Goal: Task Accomplishment & Management: Manage account settings

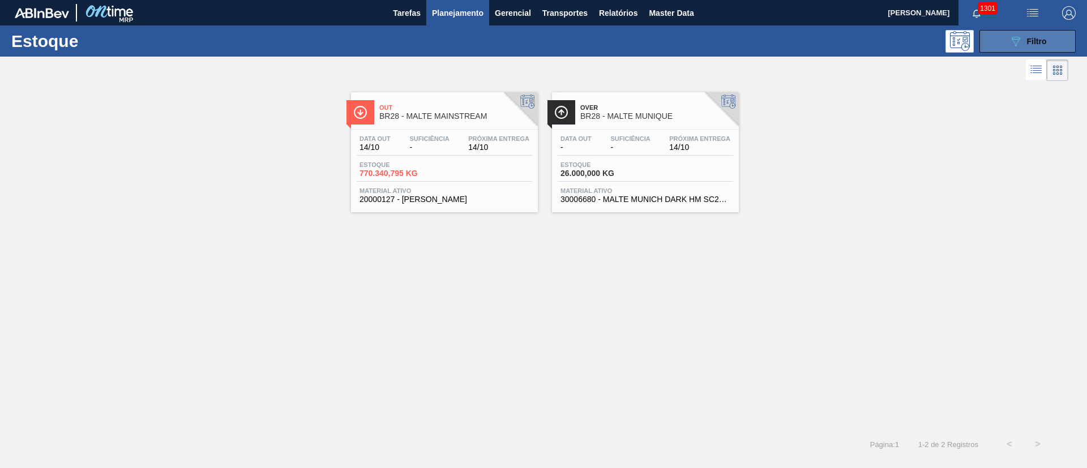
click at [1014, 46] on icon "089F7B8B-B2A5-4AFE-B5C0-19BA573D28AC" at bounding box center [1016, 42] width 14 height 14
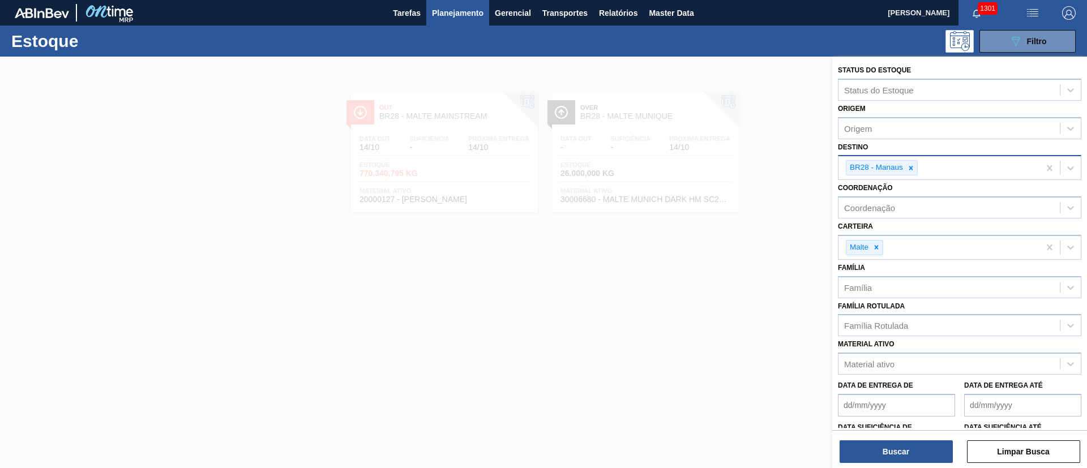
click at [910, 170] on icon at bounding box center [911, 168] width 8 height 8
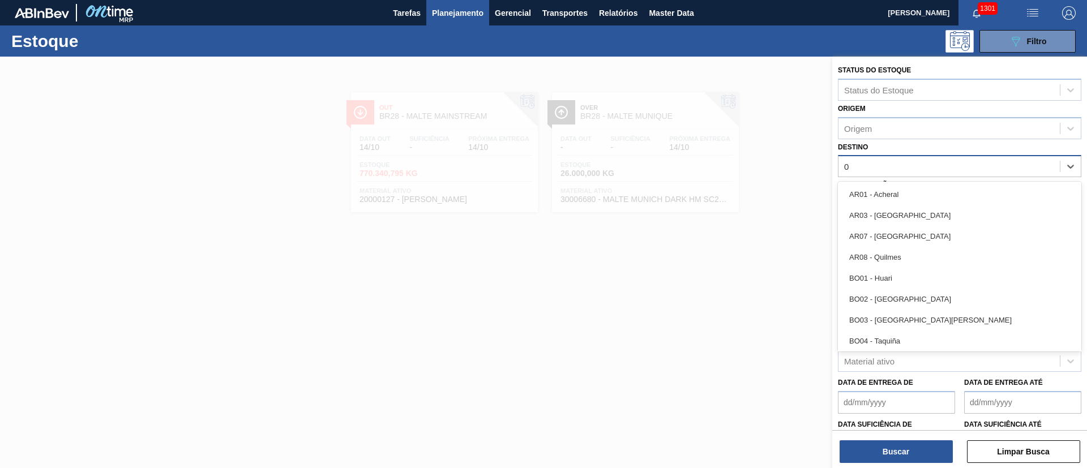
type input "07"
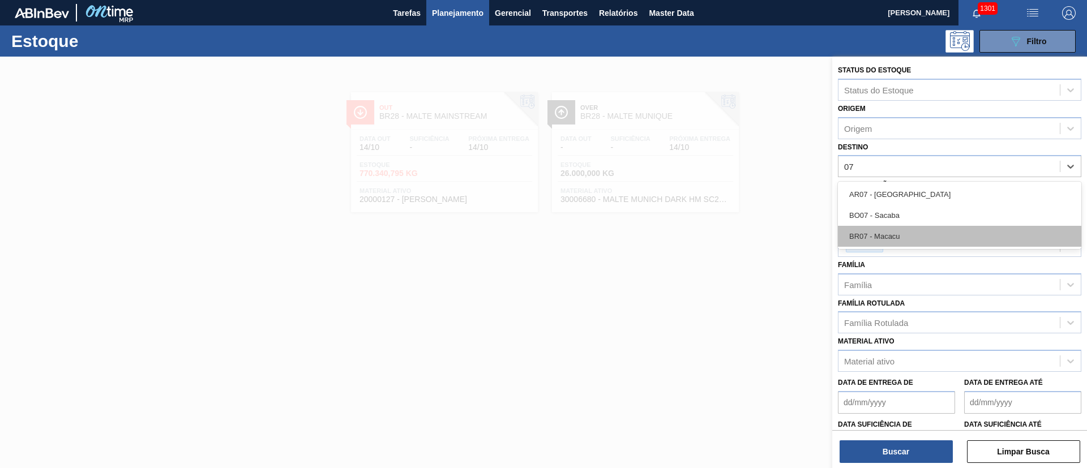
click at [890, 230] on div "BR07 - Macacu" at bounding box center [960, 236] width 244 height 21
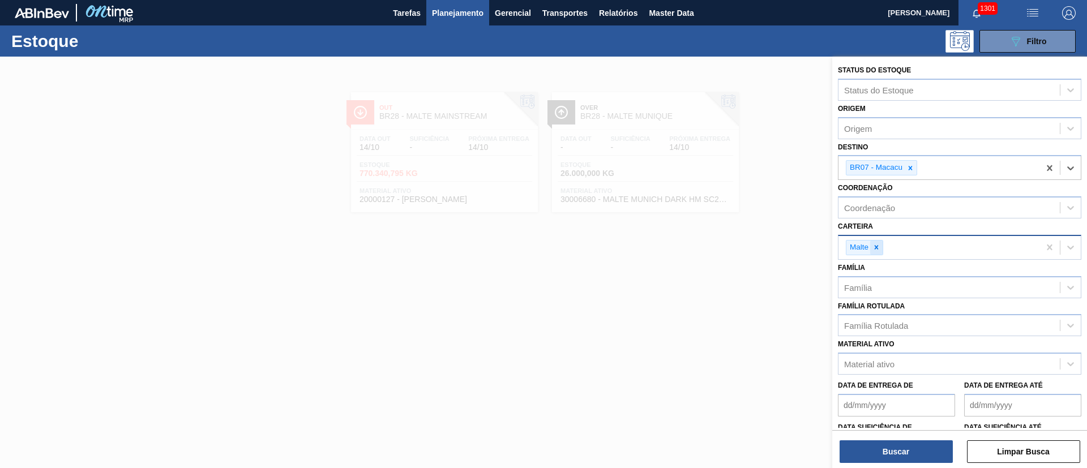
click at [880, 242] on div at bounding box center [876, 248] width 12 height 14
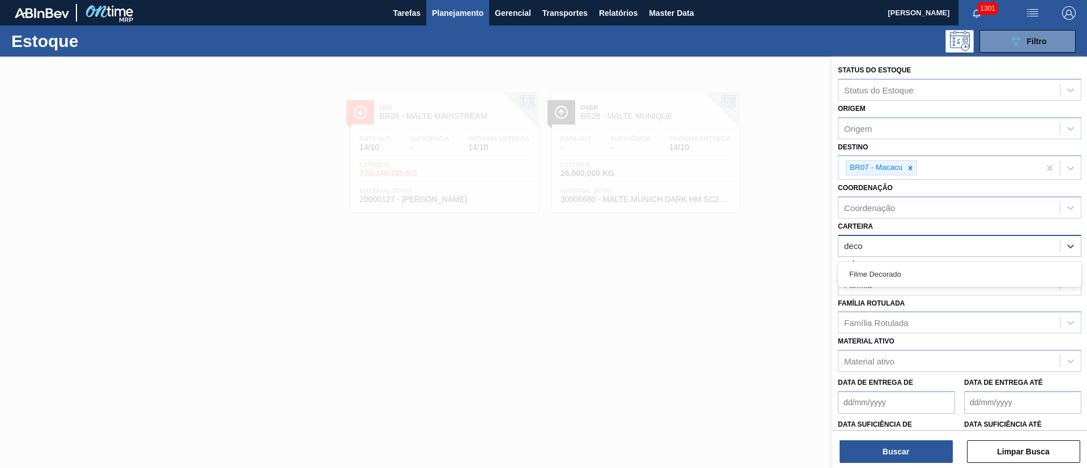
type input "decor"
click at [887, 272] on div "Filme Decorado" at bounding box center [960, 274] width 244 height 21
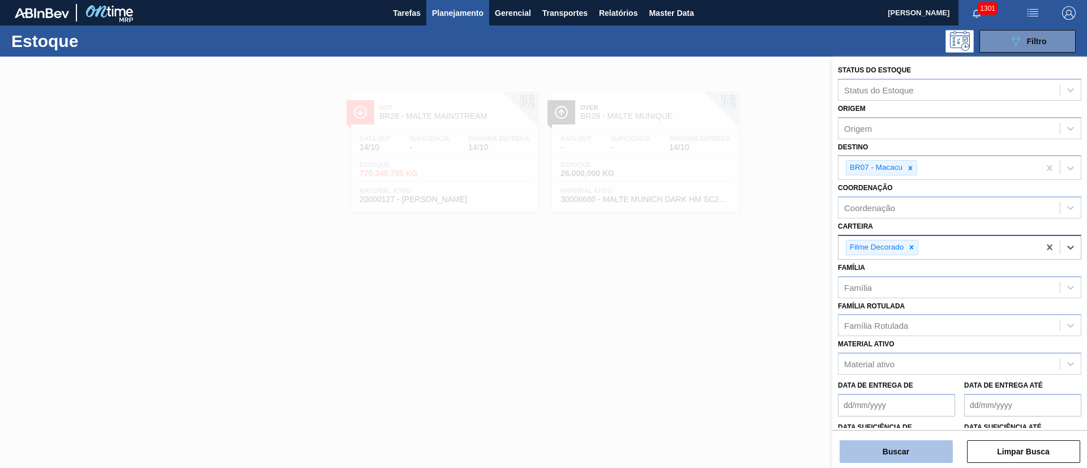
click at [889, 441] on button "Buscar" at bounding box center [896, 452] width 113 height 23
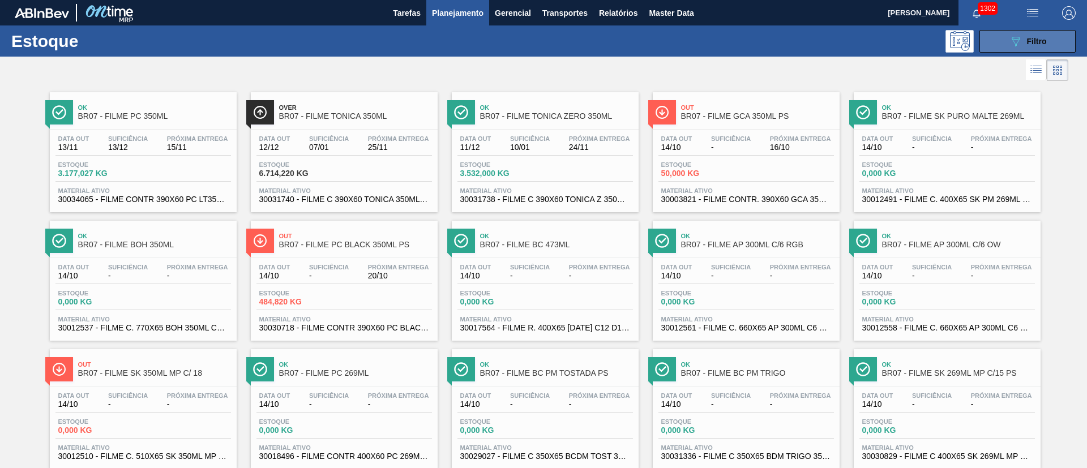
drag, startPoint x: 1011, startPoint y: 36, endPoint x: 980, endPoint y: 50, distance: 34.5
click at [1012, 37] on icon at bounding box center [1016, 42] width 8 height 10
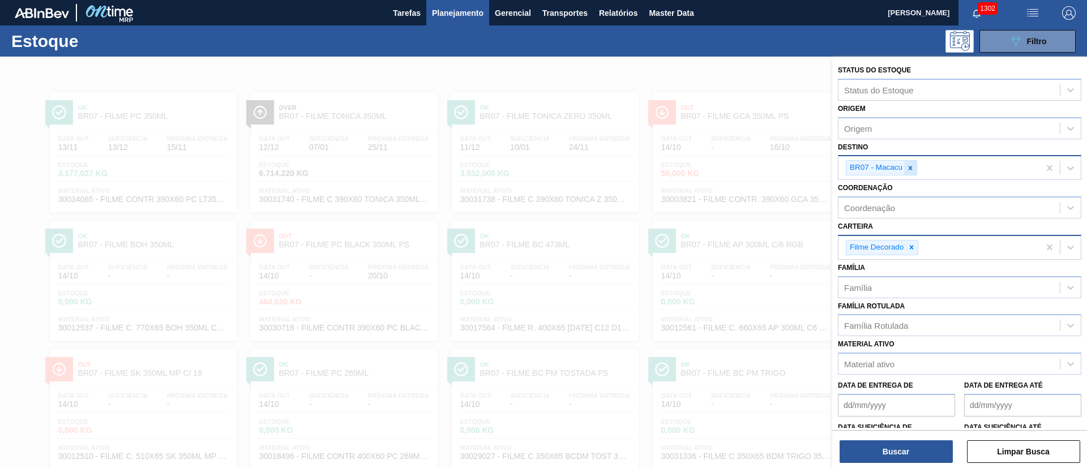
click at [911, 165] on icon at bounding box center [911, 168] width 8 height 8
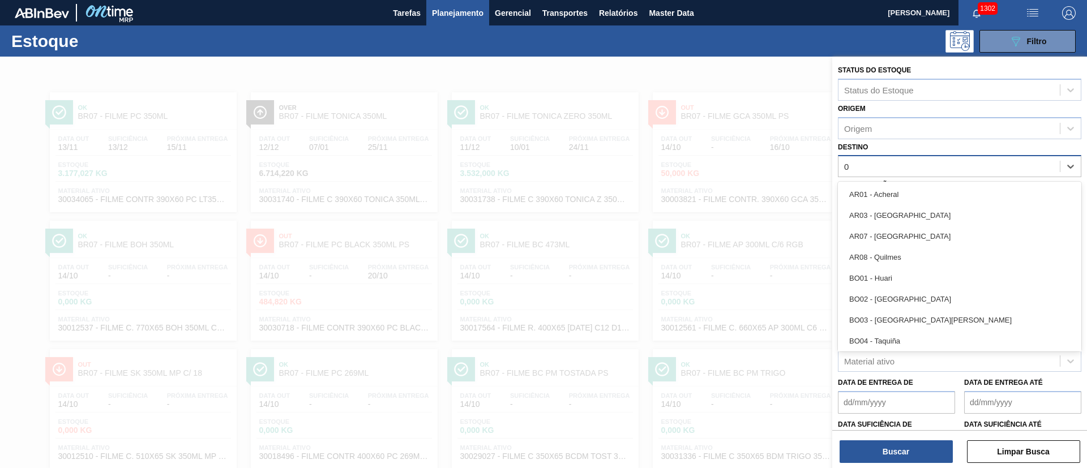
type input "03"
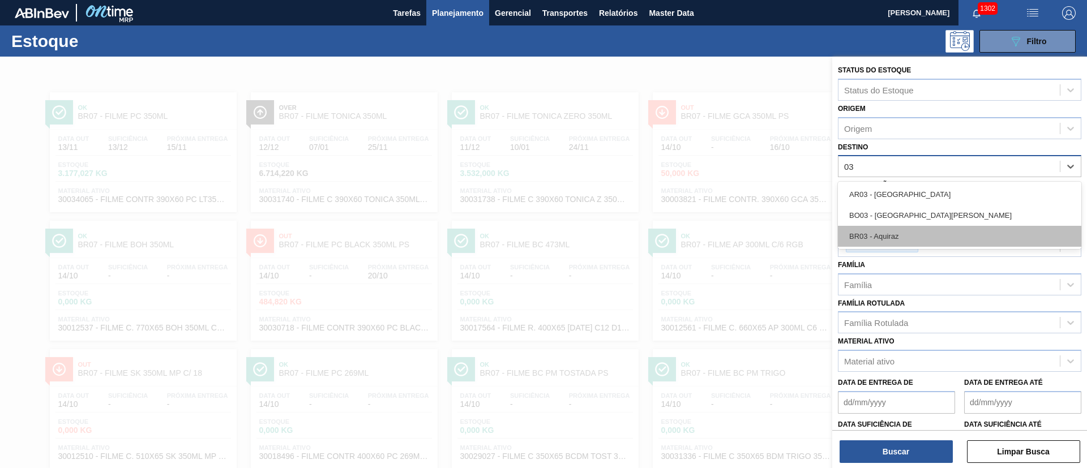
click at [894, 238] on div "BR03 - Aquiraz" at bounding box center [960, 236] width 244 height 21
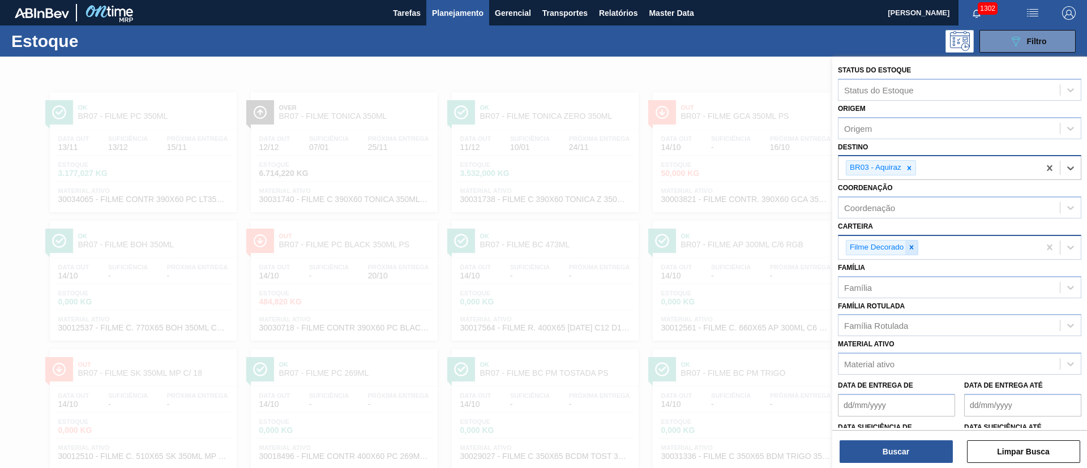
click at [911, 248] on icon at bounding box center [912, 248] width 4 height 4
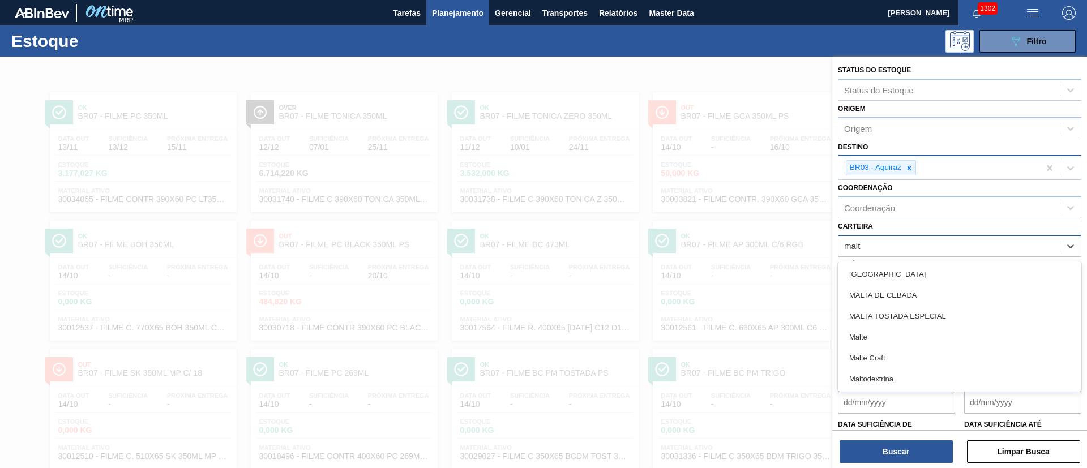
type input "malte"
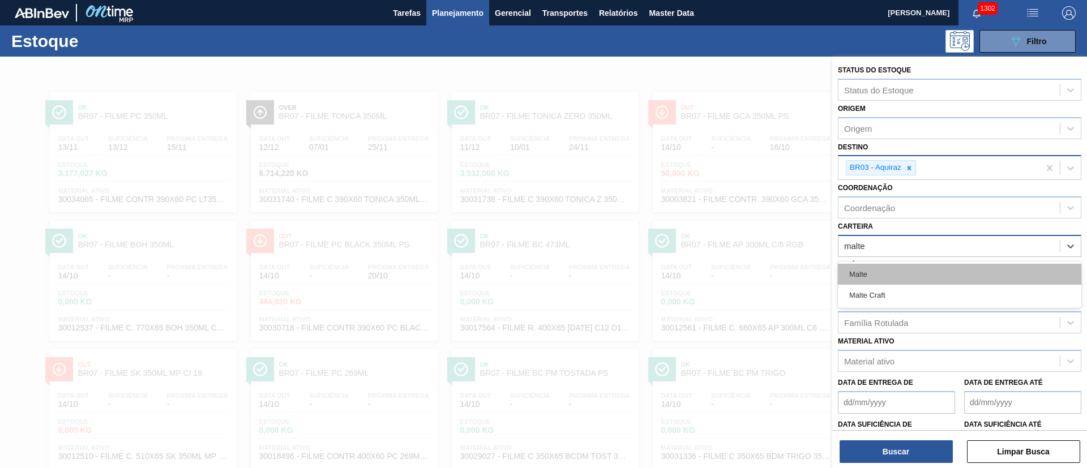
click at [853, 272] on div "Malte" at bounding box center [960, 274] width 244 height 21
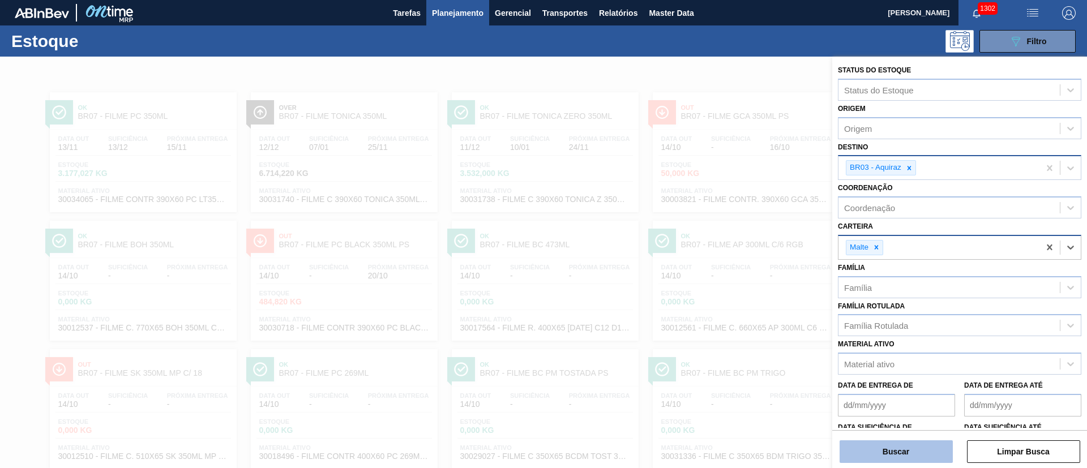
click at [878, 446] on button "Buscar" at bounding box center [896, 452] width 113 height 23
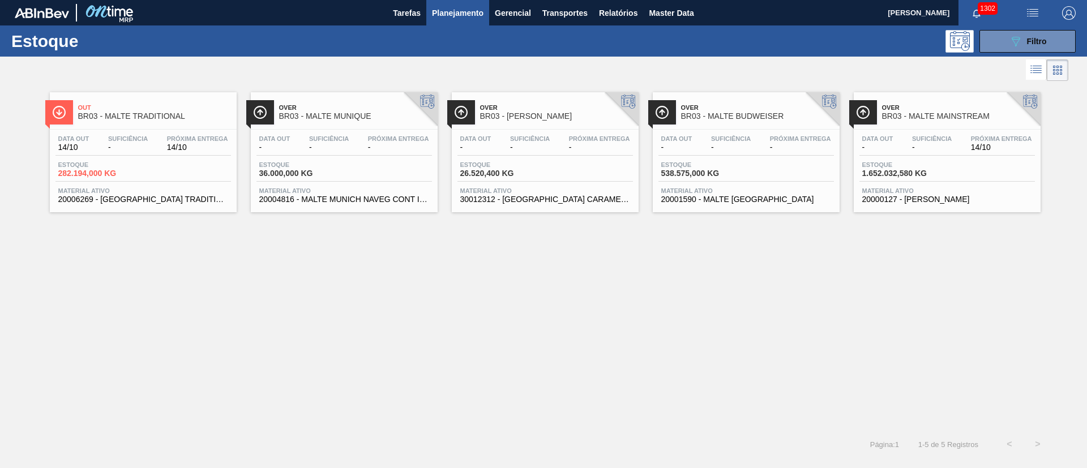
click at [933, 151] on span "-" at bounding box center [932, 147] width 40 height 8
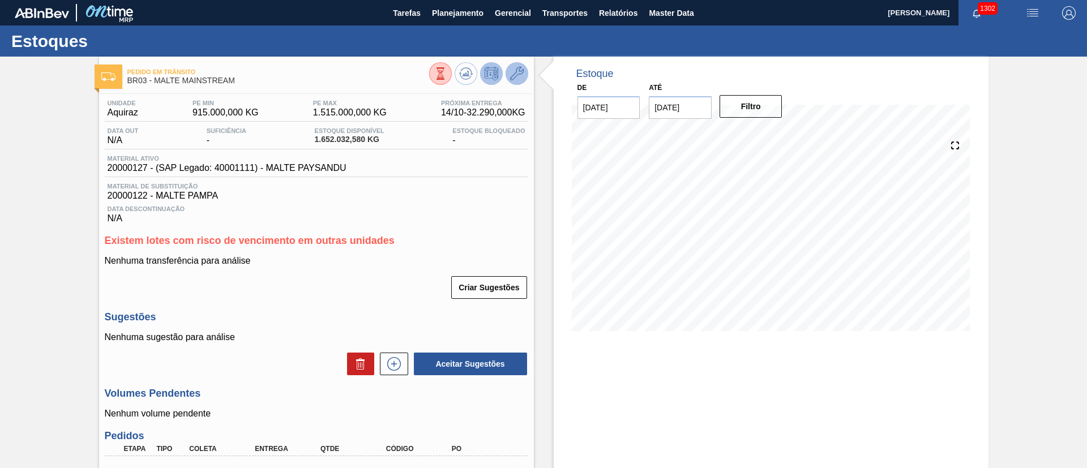
click at [518, 67] on icon at bounding box center [517, 74] width 14 height 14
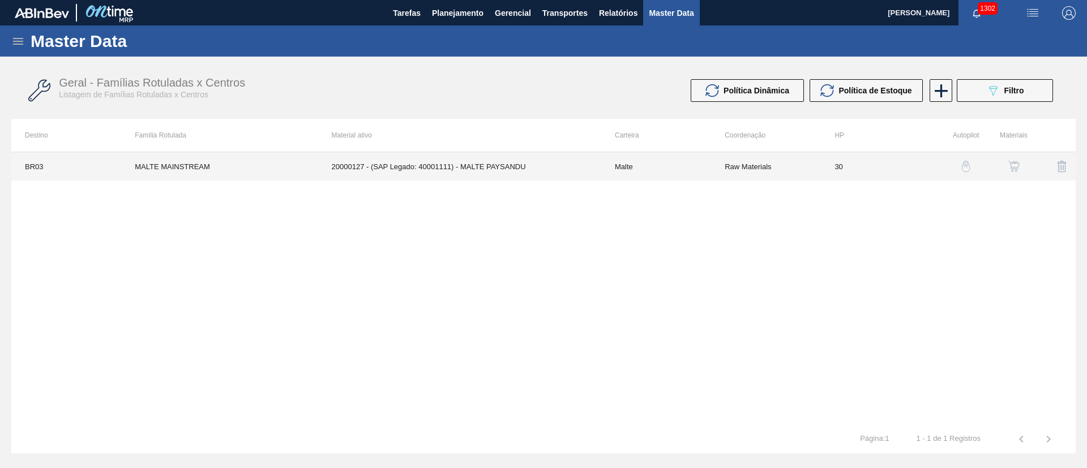
click at [531, 171] on td "20000127 - (SAP Legado: 40001111) - MALTE PAYSANDU" at bounding box center [459, 166] width 283 height 28
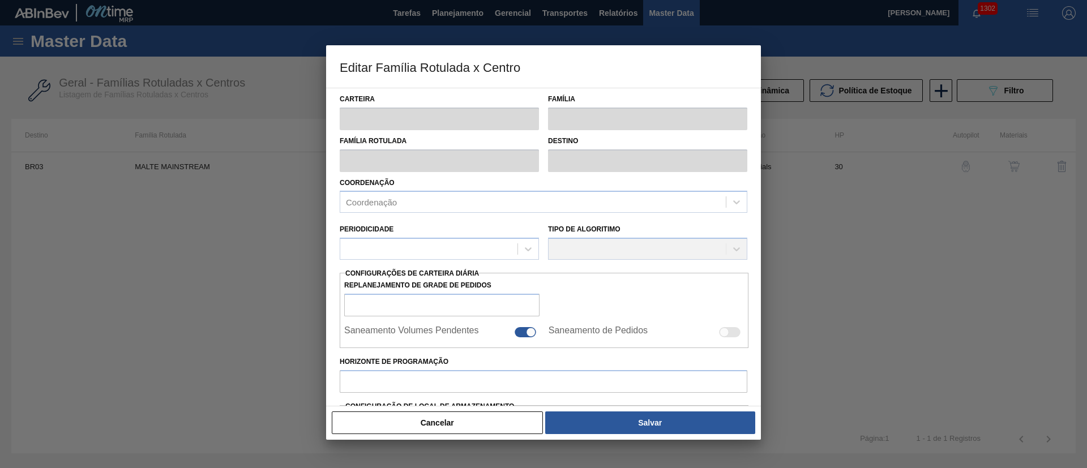
type input "Malte"
type input "MALTE MAINSTREAM"
type input "BR03 - Aquiraz"
type input "0"
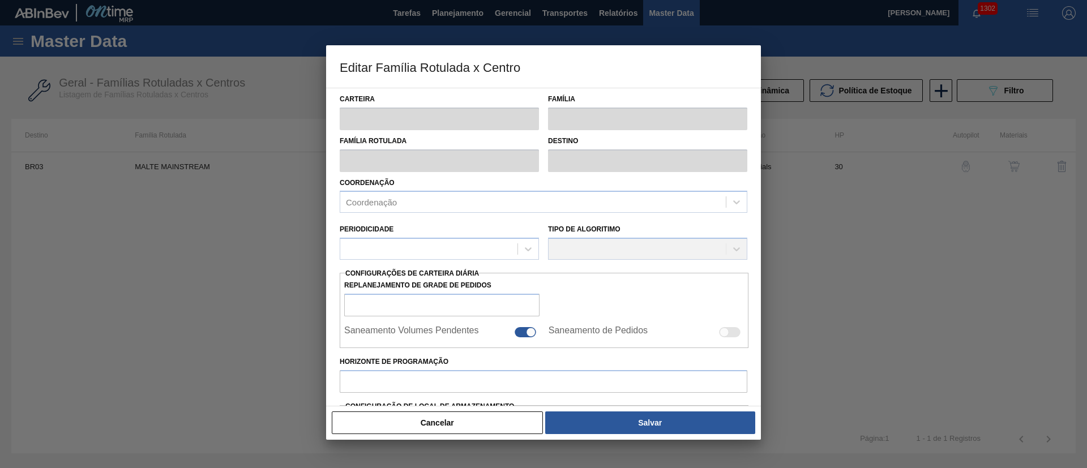
checkbox input "false"
checkbox input "true"
type input "30"
type input "915.000"
type input "1.515.000"
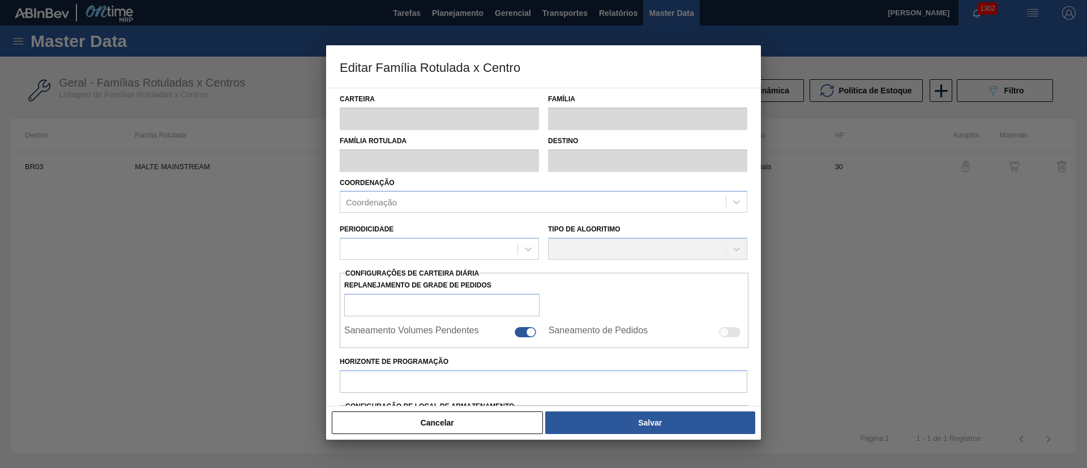
type input "100"
type input "1.515.000,000"
checkbox input "true"
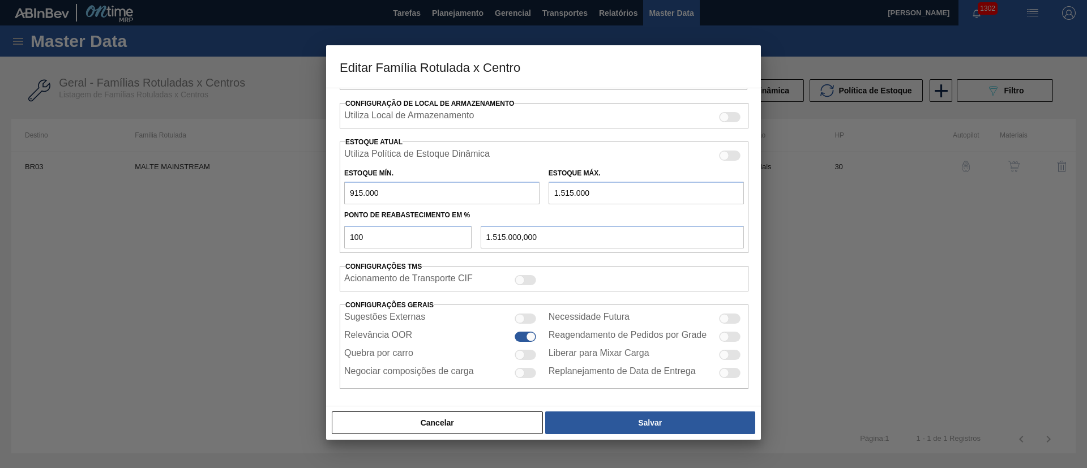
scroll to position [354, 0]
drag, startPoint x: 567, startPoint y: 230, endPoint x: 407, endPoint y: 233, distance: 160.3
click at [408, 233] on div "100 1.515.000,000" at bounding box center [544, 233] width 409 height 25
drag, startPoint x: 638, startPoint y: 191, endPoint x: 477, endPoint y: 198, distance: 161.0
click at [485, 199] on div "Estoque Mín. 915.000 Estoque Máx. 1.515.000" at bounding box center [544, 181] width 409 height 42
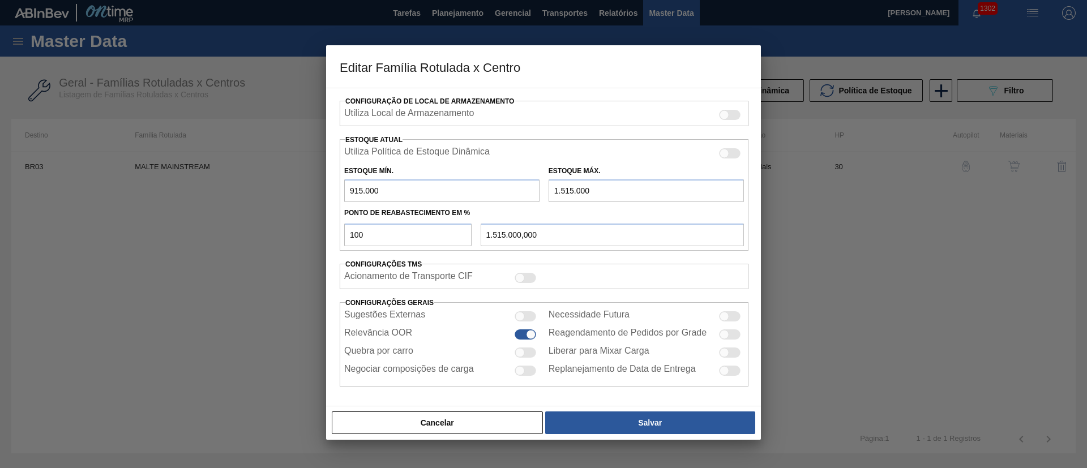
type input "1"
type input "1,000"
type input "12"
type input "12,000"
type input "120"
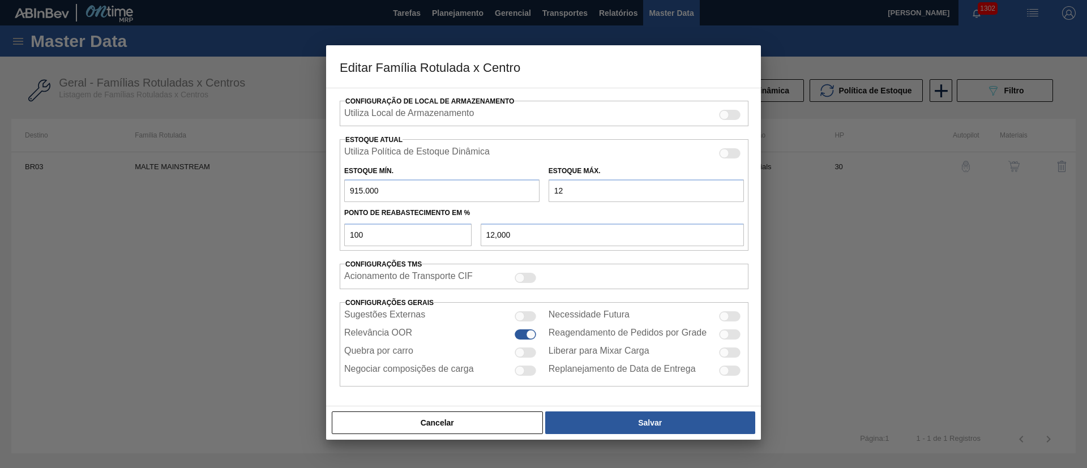
type input "120,000"
type input "1.200"
type input "1.200,000"
type input "12.000"
type input "12.000,000"
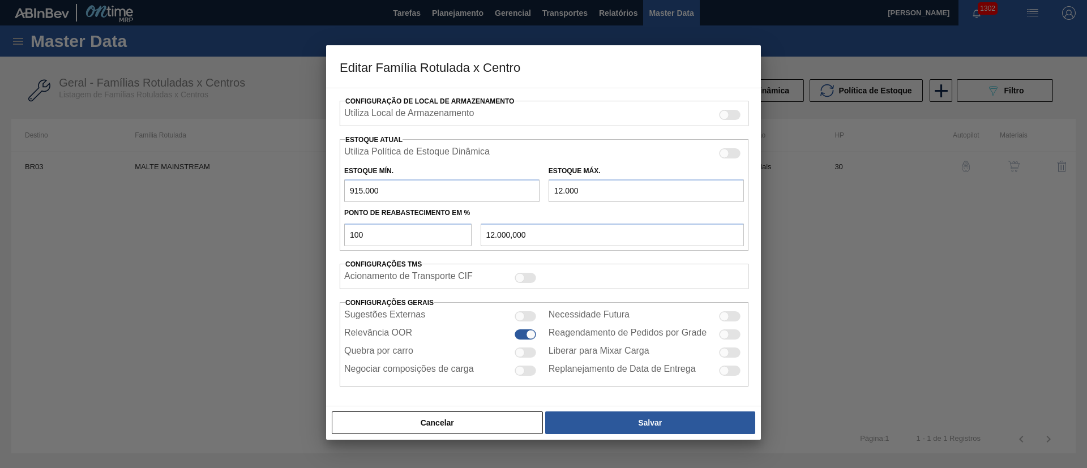
type input "120.000"
type input "120.000,000"
type input "1.200.000"
type input "1.200.000,000"
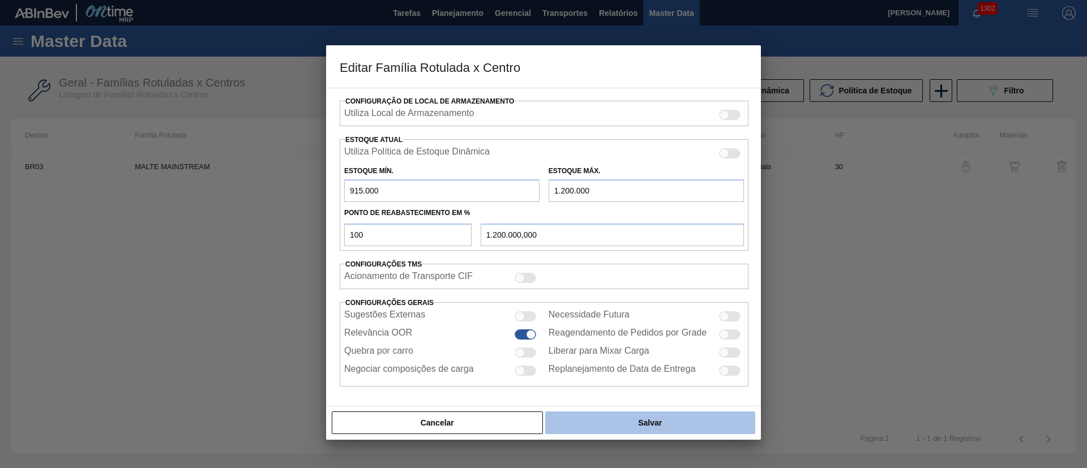
type input "1.200.000"
click at [645, 419] on button "Salvar" at bounding box center [650, 423] width 210 height 23
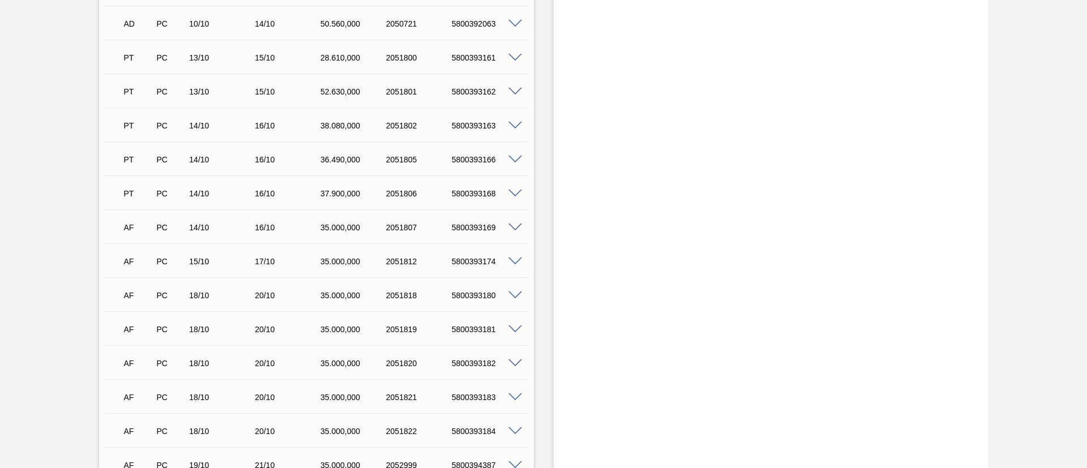
scroll to position [676, 0]
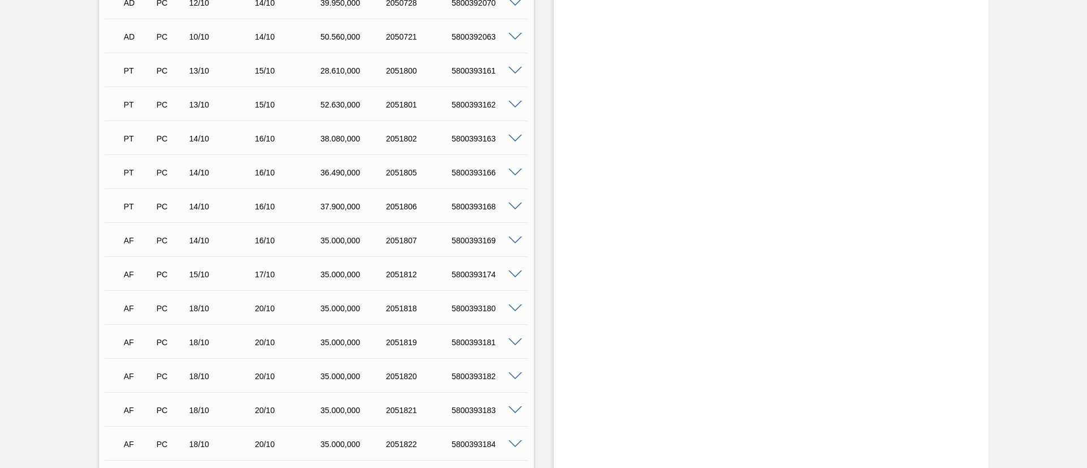
click at [515, 274] on span at bounding box center [516, 275] width 14 height 8
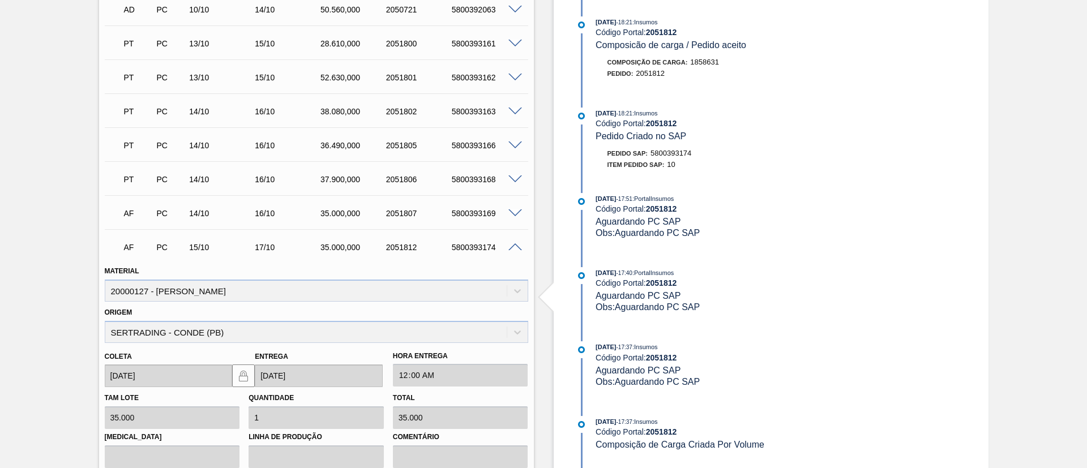
scroll to position [680, 0]
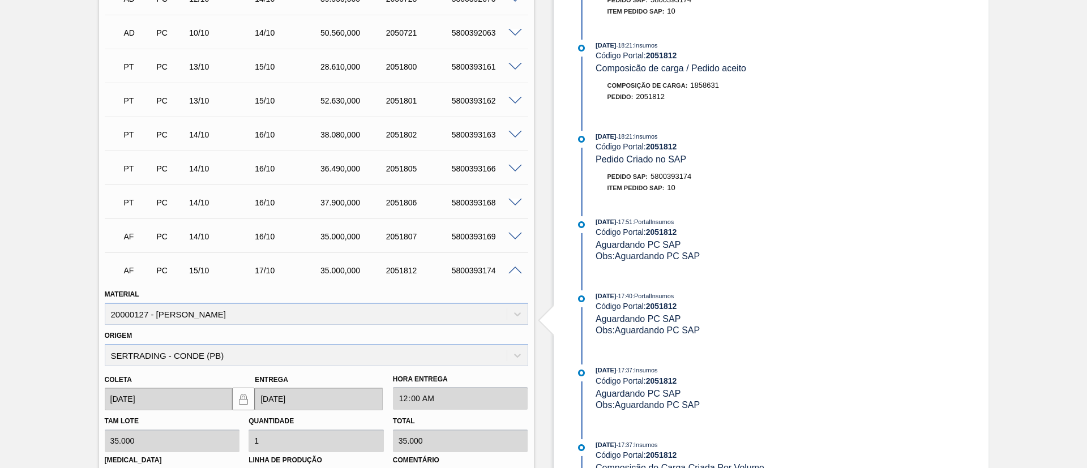
click at [515, 269] on span at bounding box center [516, 271] width 14 height 8
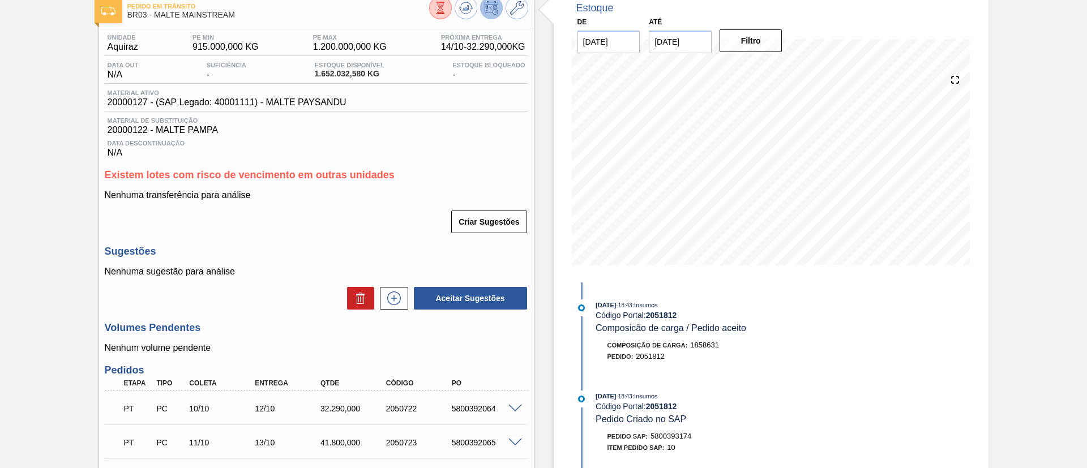
scroll to position [0, 0]
